Goal: Task Accomplishment & Management: Use online tool/utility

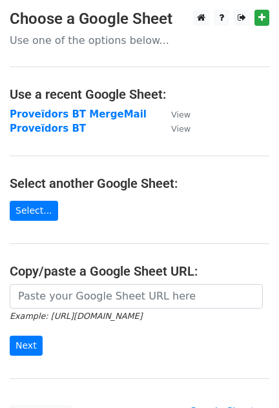
click at [59, 116] on strong "Proveïdors BT MergeMail" at bounding box center [78, 115] width 137 height 12
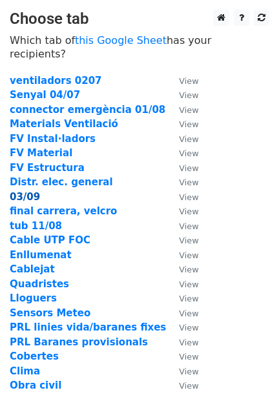
click at [23, 191] on strong "03/09" at bounding box center [25, 197] width 30 height 12
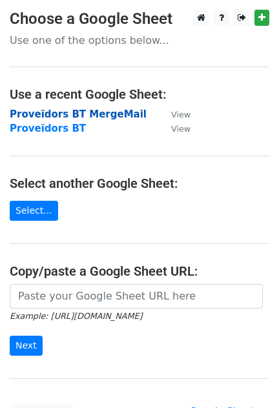
click at [89, 116] on strong "Proveïdors BT MergeMail" at bounding box center [78, 115] width 137 height 12
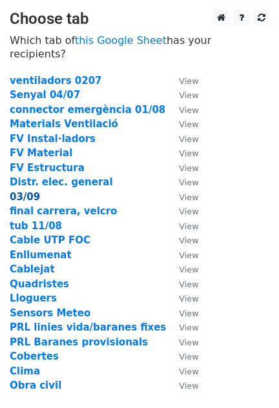
click at [30, 191] on strong "03/09" at bounding box center [25, 197] width 30 height 12
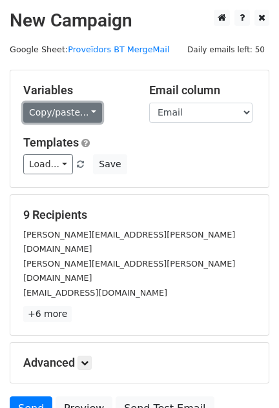
click at [83, 110] on link "Copy/paste..." at bounding box center [62, 113] width 79 height 20
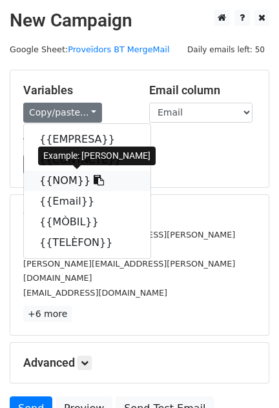
click at [94, 182] on icon at bounding box center [99, 180] width 10 height 10
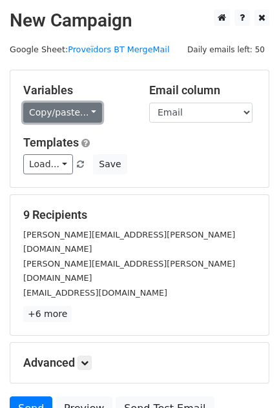
click at [85, 115] on link "Copy/paste..." at bounding box center [62, 113] width 79 height 20
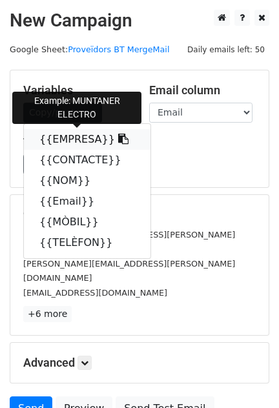
click at [118, 140] on icon at bounding box center [123, 139] width 10 height 10
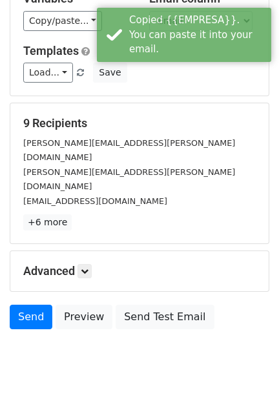
scroll to position [11, 0]
